Goal: Information Seeking & Learning: Understand process/instructions

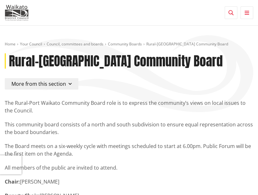
click at [232, 13] on icon "button" at bounding box center [230, 12] width 5 height 5
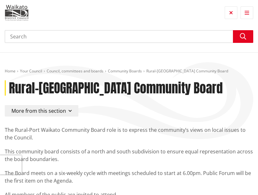
click at [186, 37] on input "Search" at bounding box center [129, 36] width 248 height 13
type input "Discretionary fund applications"
click at [246, 39] on button "Search" at bounding box center [243, 36] width 20 height 13
click at [243, 39] on icon "button" at bounding box center [243, 36] width 6 height 6
click at [246, 39] on button "Search" at bounding box center [243, 36] width 20 height 13
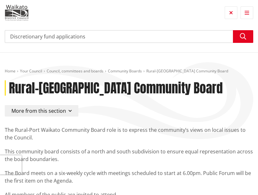
click at [244, 37] on icon "button" at bounding box center [243, 36] width 6 height 6
click at [161, 32] on input "Discretionary fund applications" at bounding box center [129, 36] width 248 height 13
click at [158, 33] on input "Discretionary fund applications" at bounding box center [129, 36] width 248 height 13
click at [94, 42] on input "Discretionary fund applications" at bounding box center [129, 36] width 248 height 13
click at [95, 36] on input "Discretionary fund applications" at bounding box center [129, 36] width 248 height 13
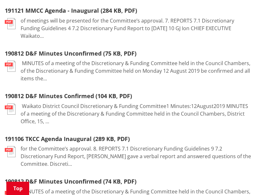
scroll to position [381, 0]
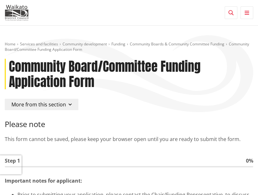
click at [68, 100] on button "More from this section" at bounding box center [42, 104] width 74 height 11
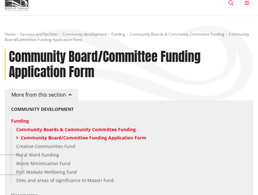
scroll to position [12, 0]
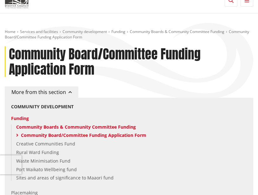
click at [51, 126] on link "Community Boards & Community Committee Funding" at bounding box center [75, 127] width 119 height 6
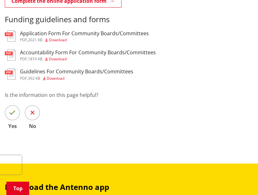
scroll to position [596, 0]
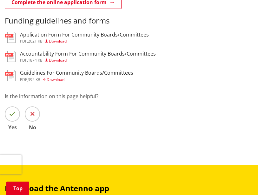
click at [14, 39] on img at bounding box center [10, 37] width 11 height 11
